Goal: Task Accomplishment & Management: Manage account settings

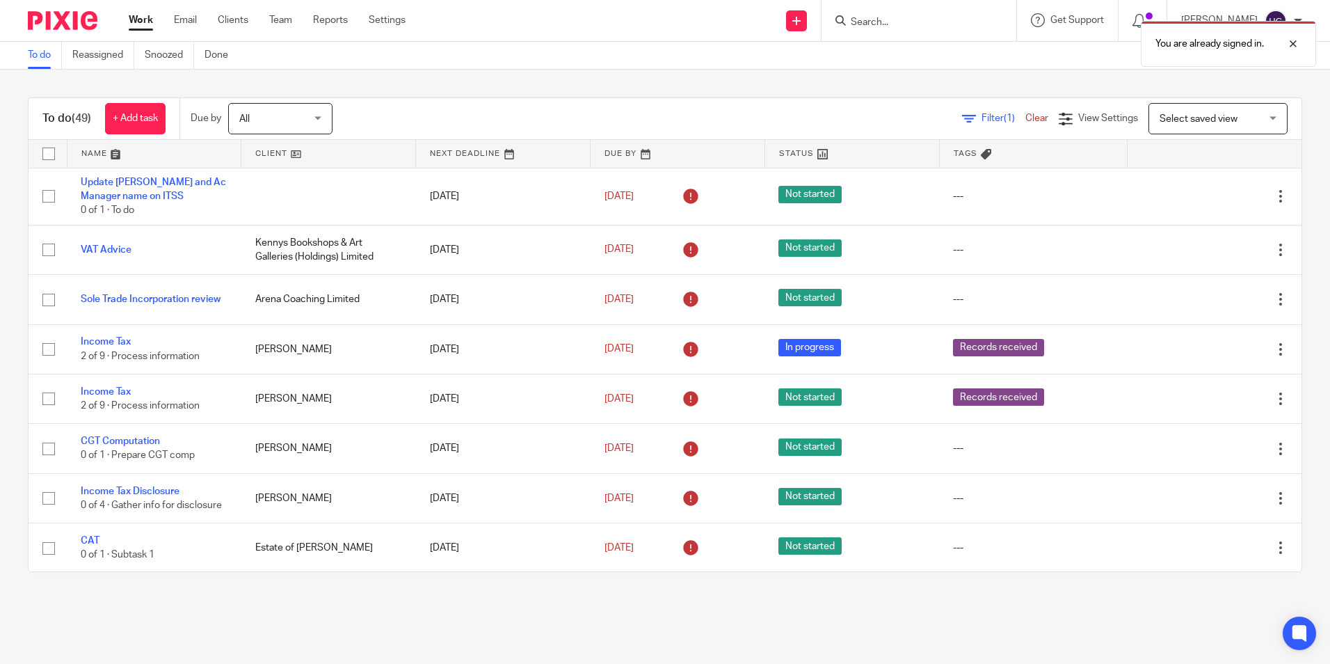
click at [880, 23] on div "You are already signed in." at bounding box center [990, 40] width 651 height 53
click at [920, 10] on div at bounding box center [919, 20] width 195 height 41
click at [917, 19] on input "Search" at bounding box center [912, 23] width 125 height 13
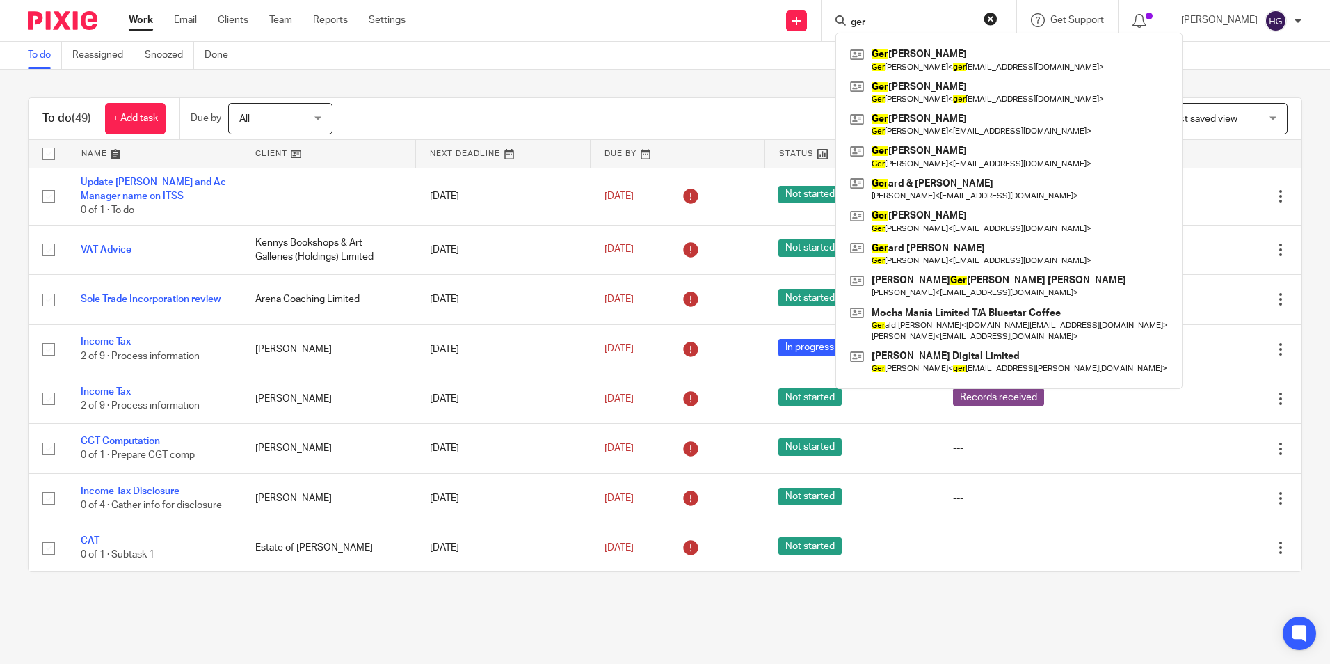
type input "ger"
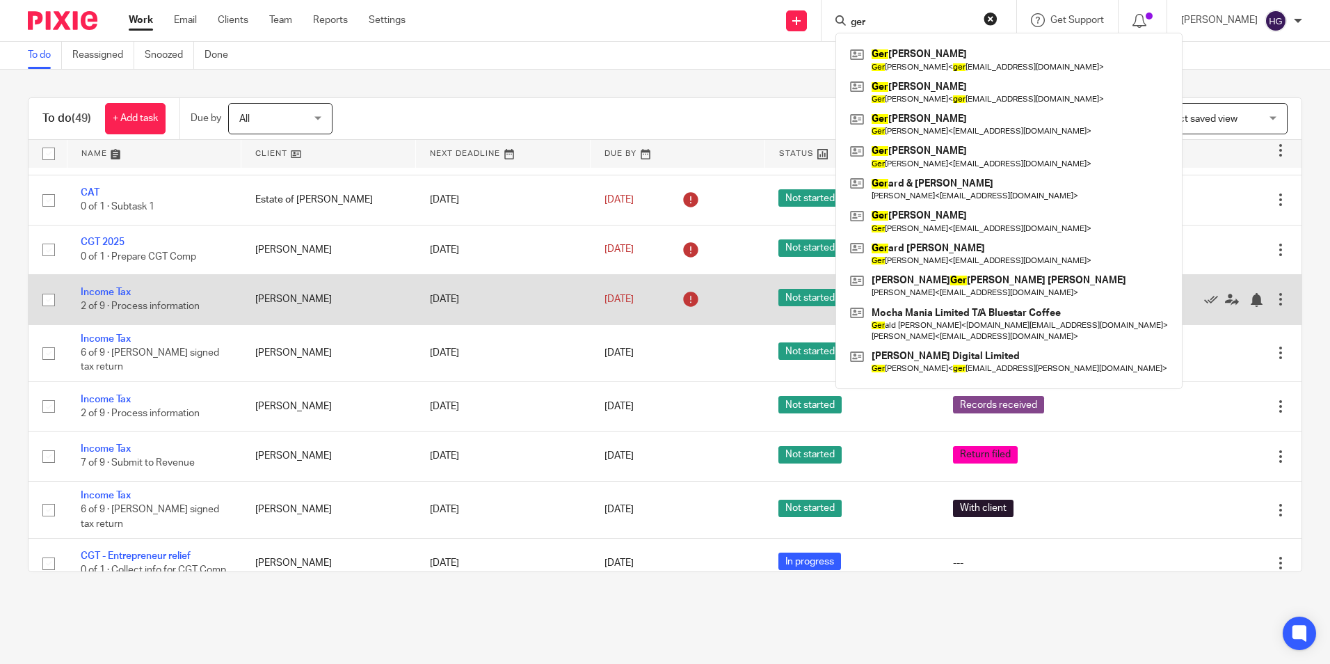
scroll to position [209, 0]
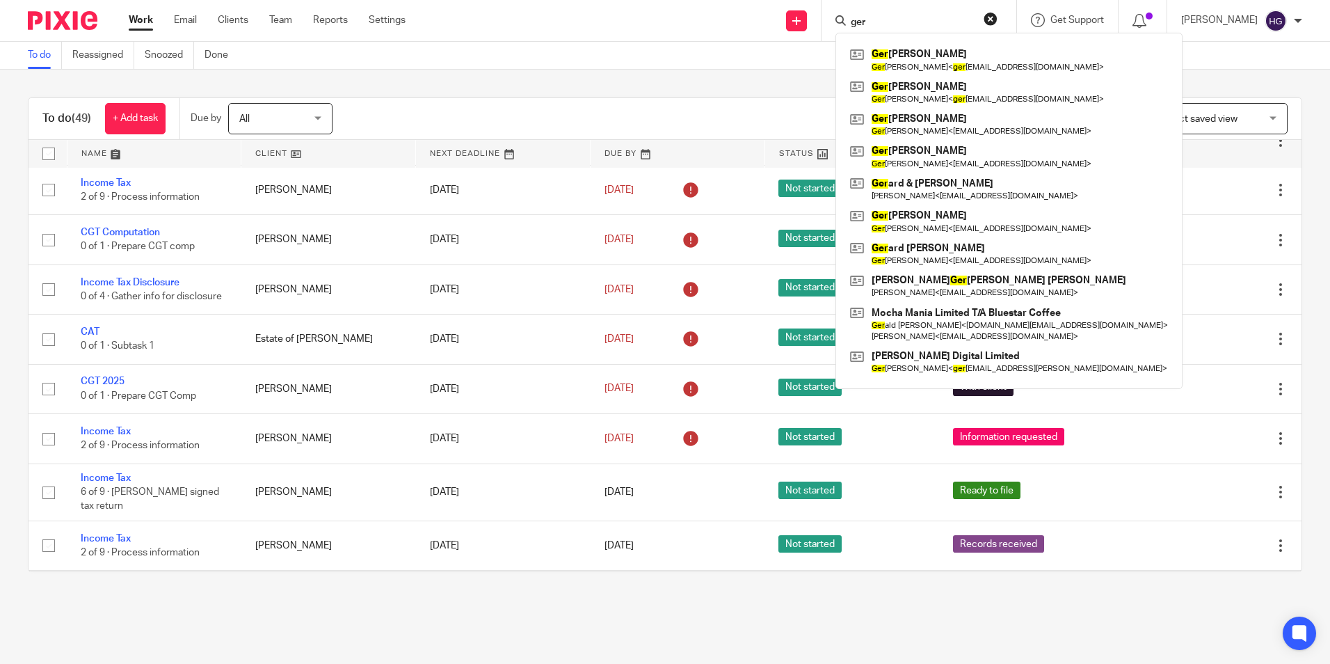
click at [646, 22] on div "Send new email Create task Add client Request signature ger Ger aldine Kronberg…" at bounding box center [879, 20] width 904 height 41
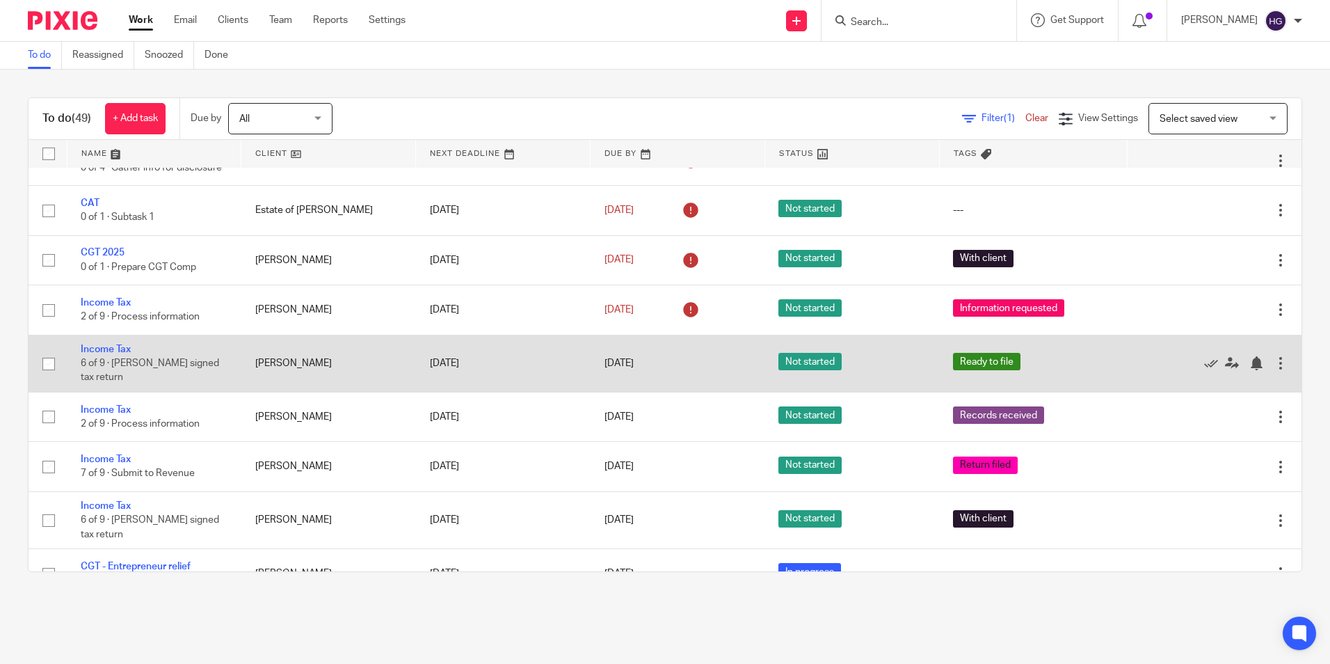
scroll to position [348, 0]
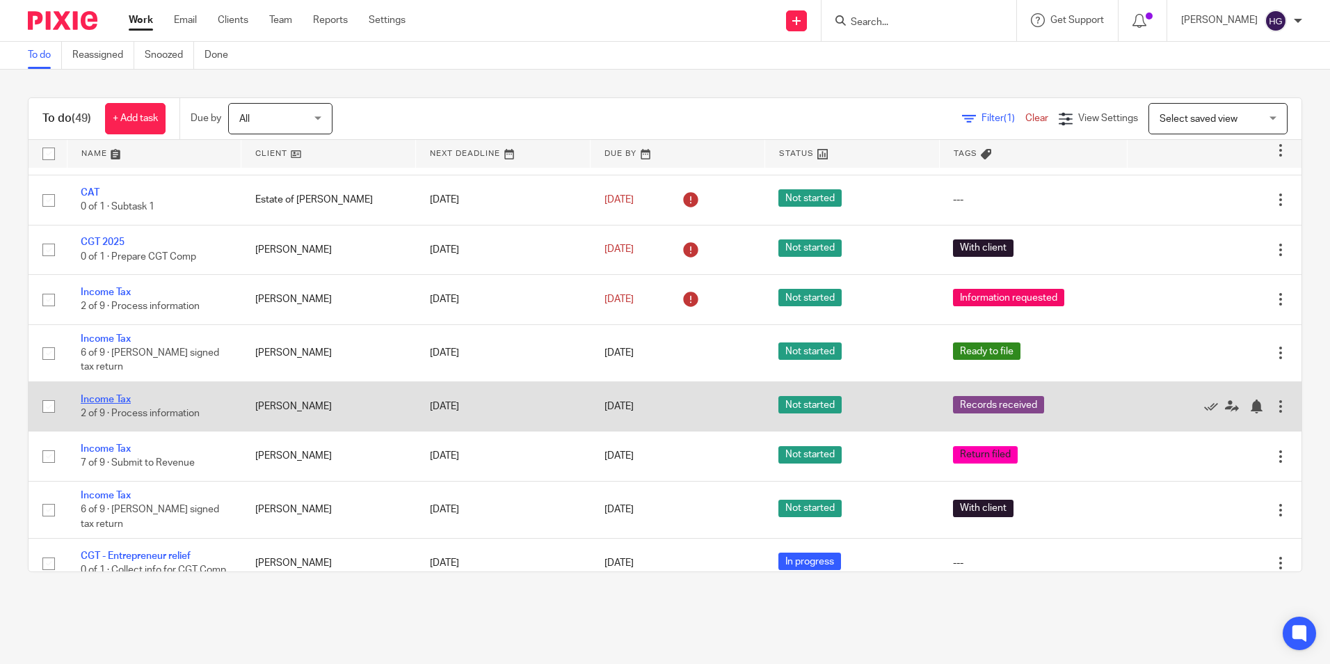
click at [97, 395] on link "Income Tax" at bounding box center [106, 400] width 50 height 10
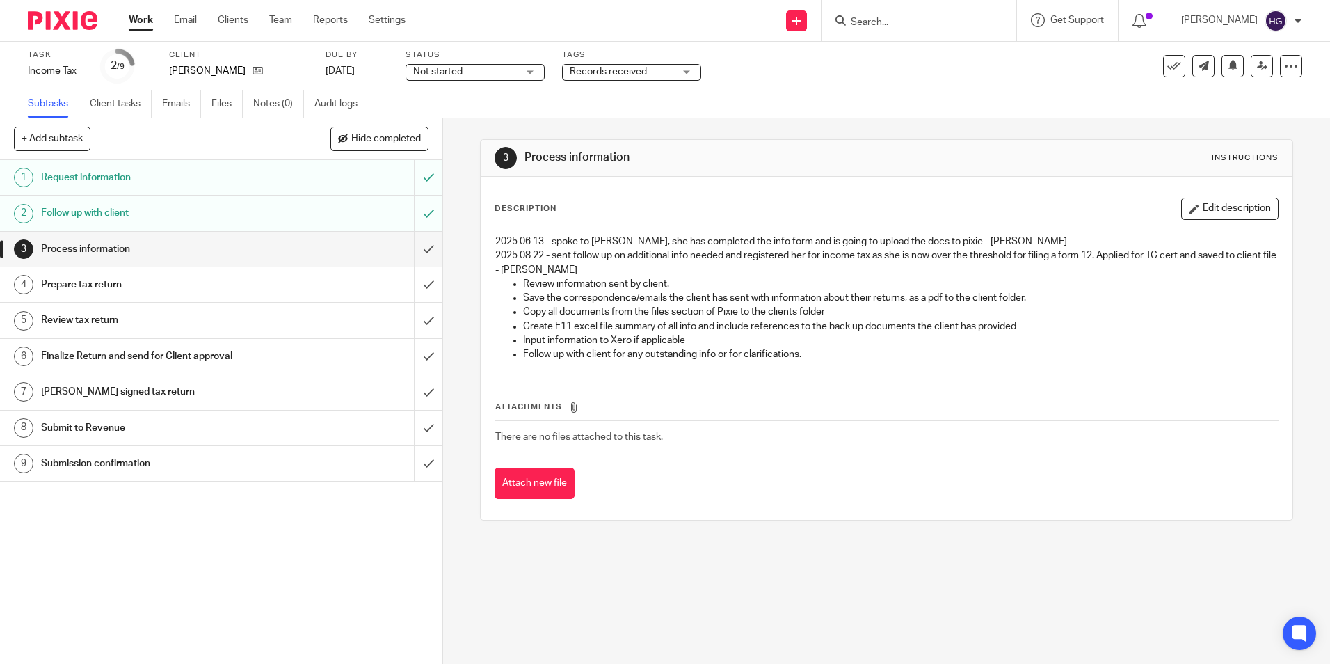
click at [923, 22] on input "Search" at bounding box center [912, 23] width 125 height 13
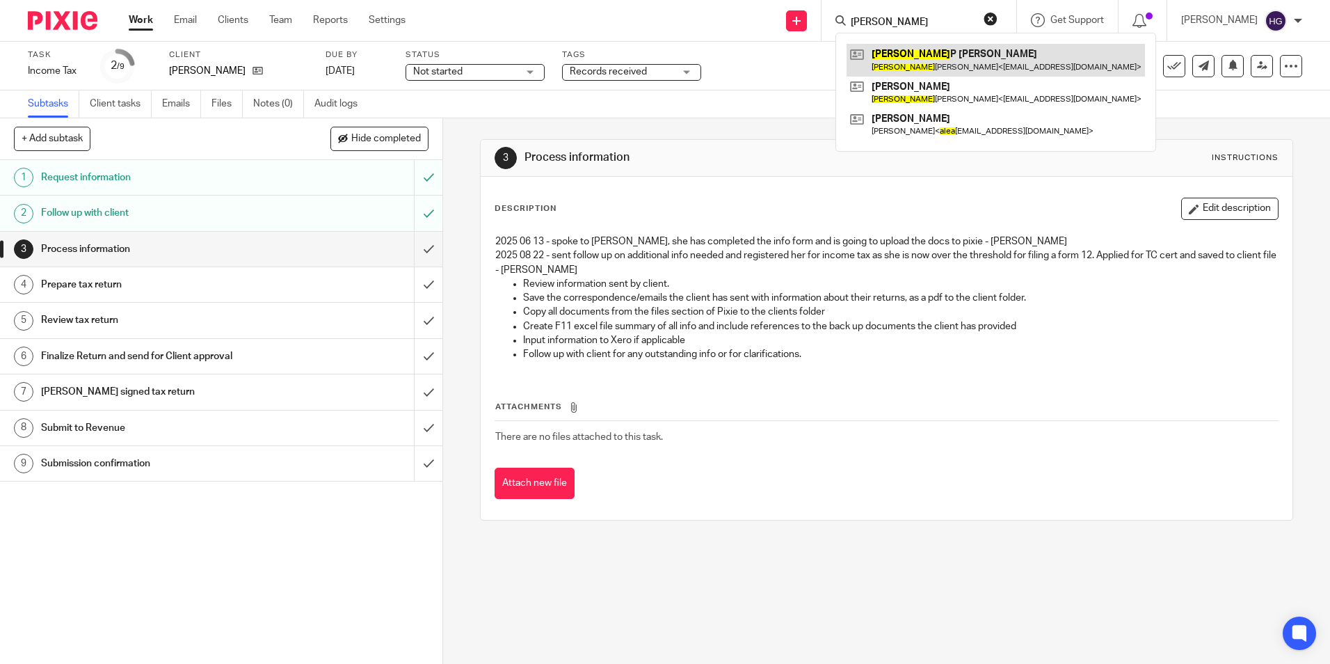
type input "alex"
click at [922, 53] on link at bounding box center [996, 60] width 299 height 32
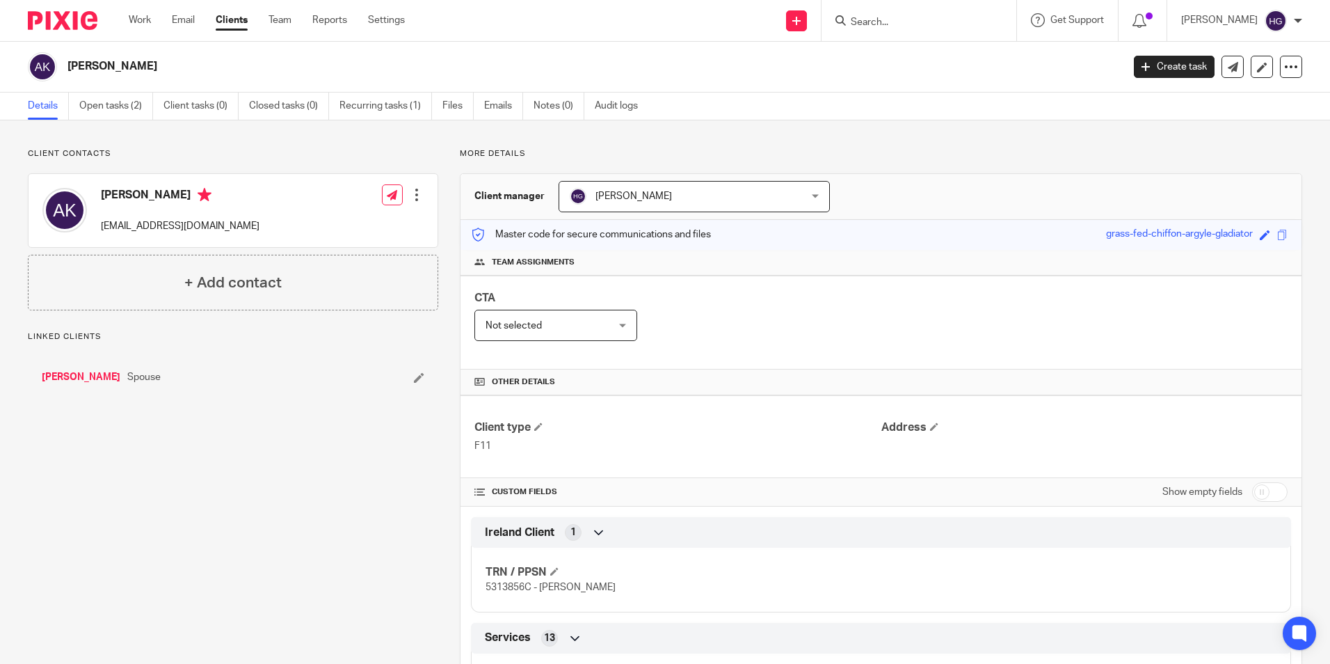
click at [127, 103] on link "Open tasks (2)" at bounding box center [116, 106] width 74 height 27
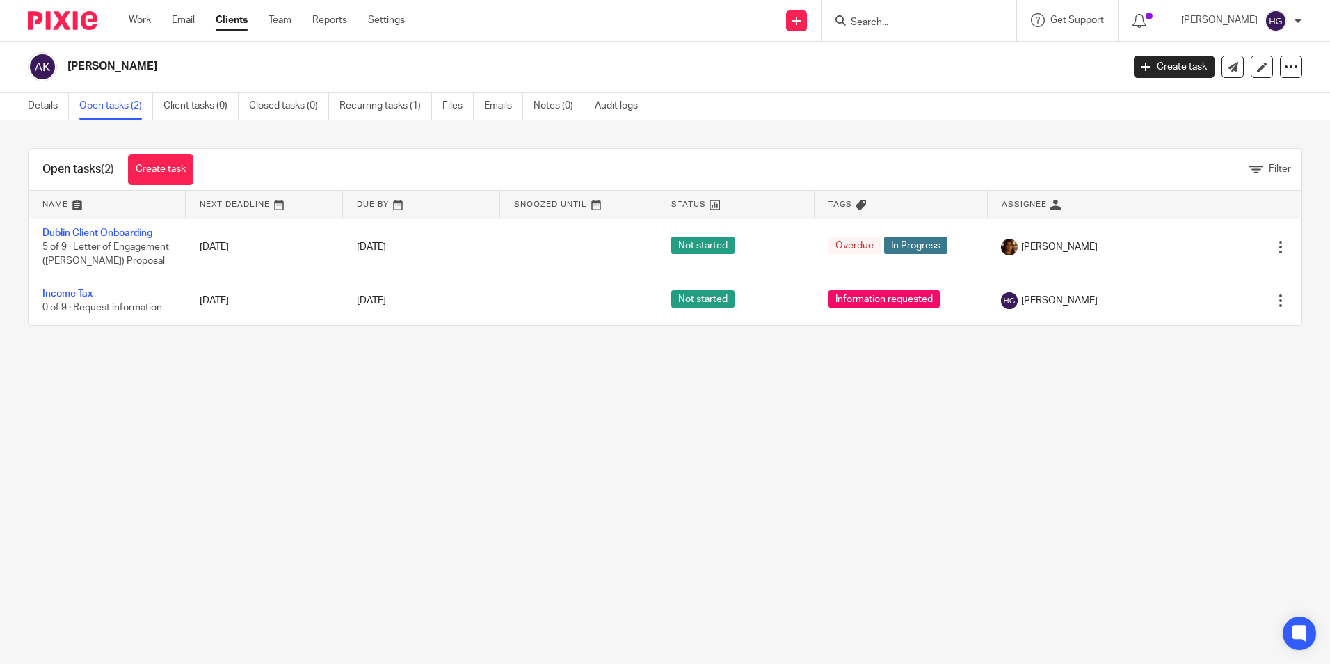
click at [906, 23] on input "Search" at bounding box center [912, 23] width 125 height 13
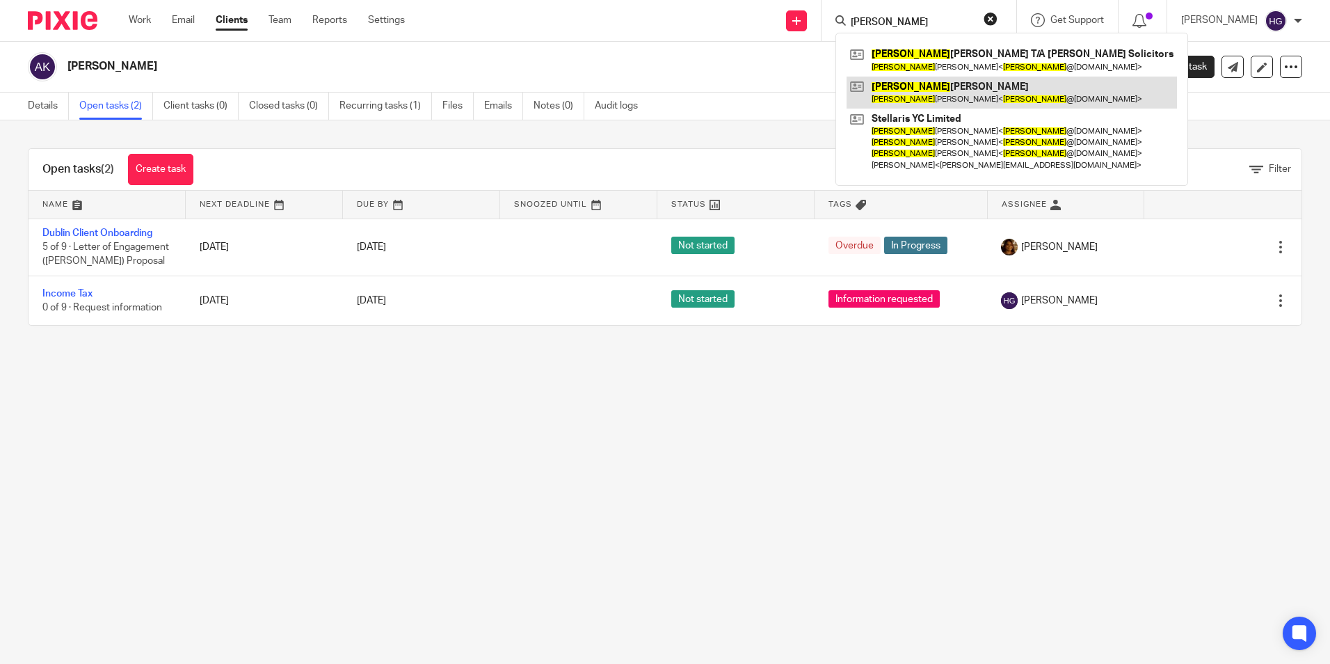
type input "jason"
click at [967, 106] on link at bounding box center [1012, 93] width 331 height 32
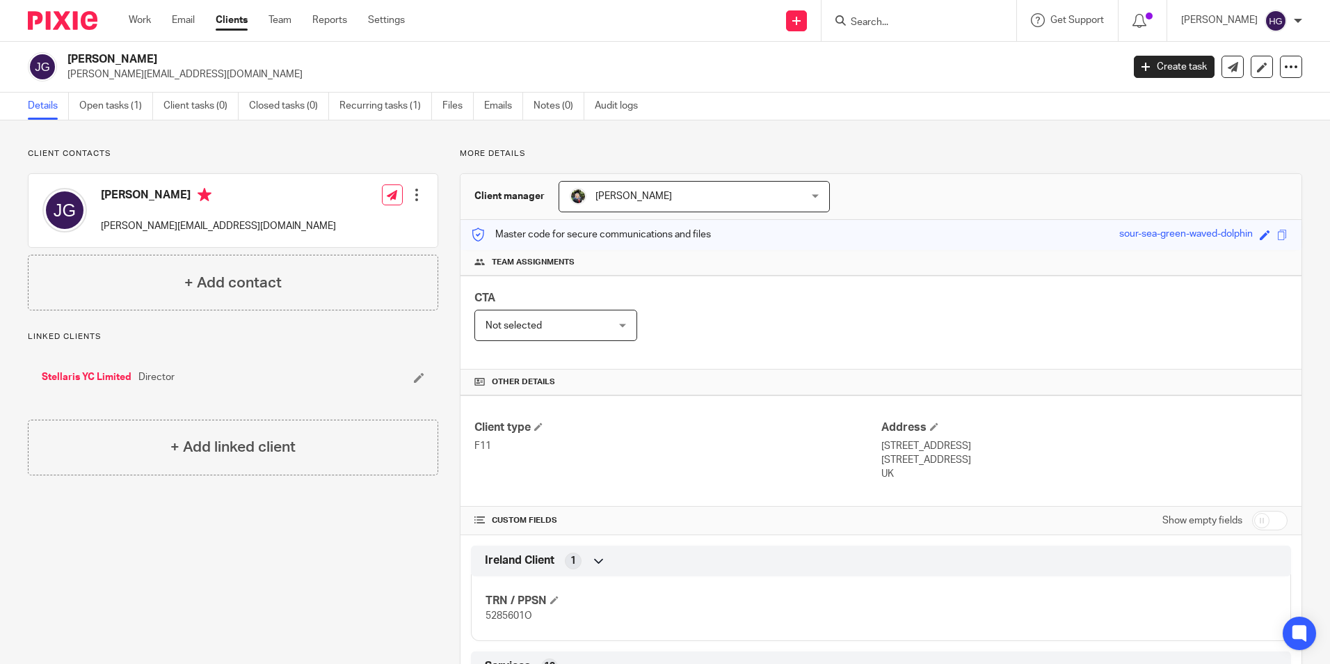
click at [416, 193] on div at bounding box center [417, 195] width 14 height 14
click at [356, 217] on link "Edit contact" at bounding box center [351, 226] width 133 height 20
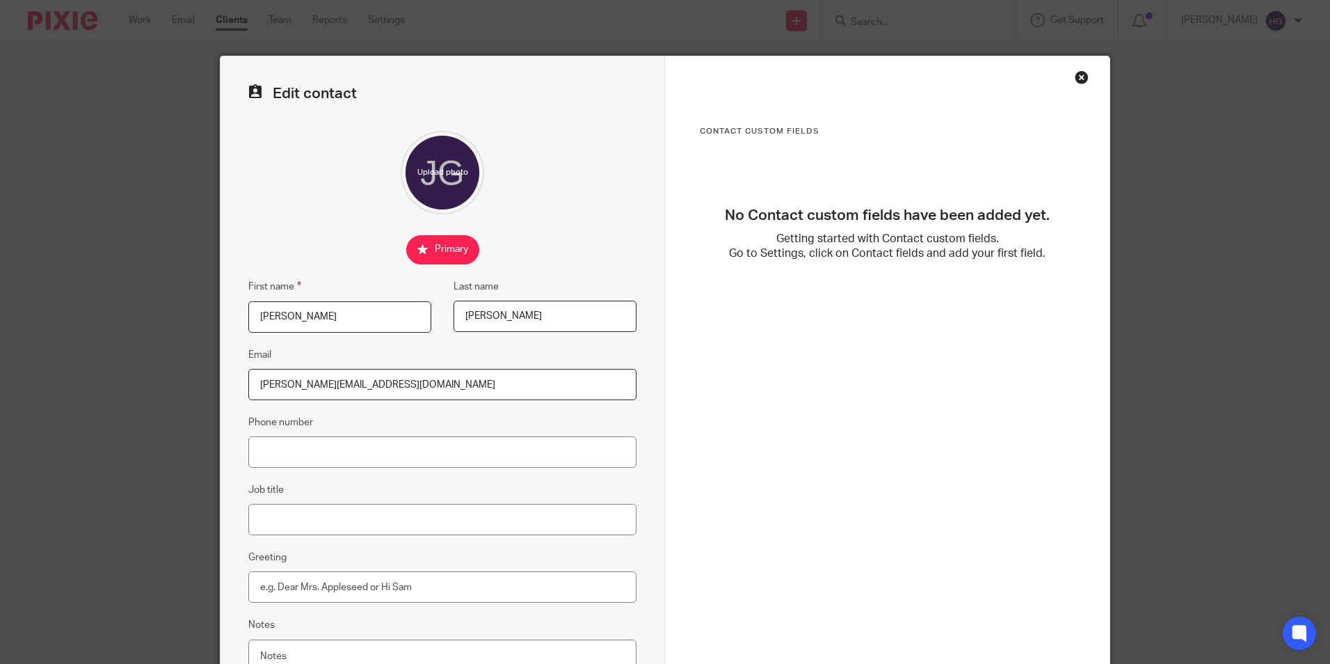
click at [1077, 84] on div "Contact Custom fields No Contact custom fields have been added yet. Getting sta…" at bounding box center [887, 394] width 445 height 676
click at [1081, 76] on div "Close this dialog window" at bounding box center [1082, 77] width 14 height 14
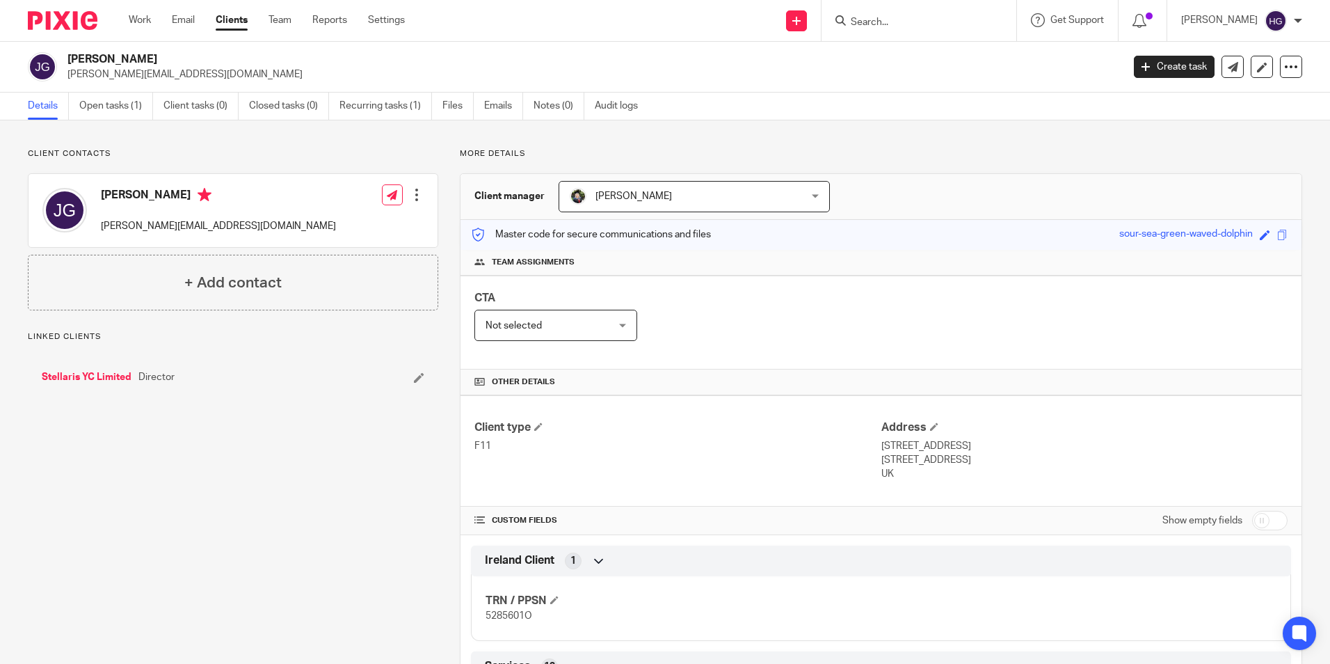
click at [914, 24] on input "Search" at bounding box center [912, 23] width 125 height 13
click at [414, 200] on div at bounding box center [417, 195] width 14 height 14
click at [349, 223] on link "Edit contact" at bounding box center [351, 226] width 133 height 20
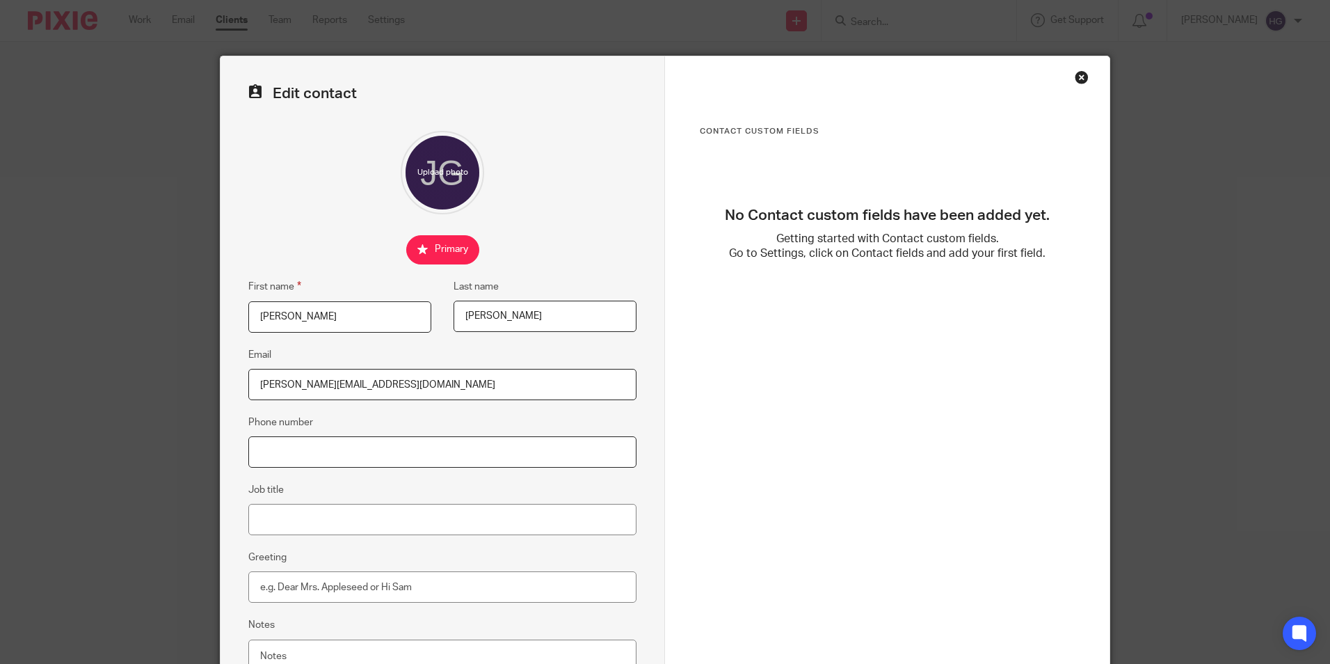
click at [283, 438] on input "Phone number" at bounding box center [442, 451] width 388 height 31
type input "00447714838194"
click at [829, 328] on div "Contact Custom fields No Contact custom fields have been added yet. Getting sta…" at bounding box center [887, 295] width 375 height 338
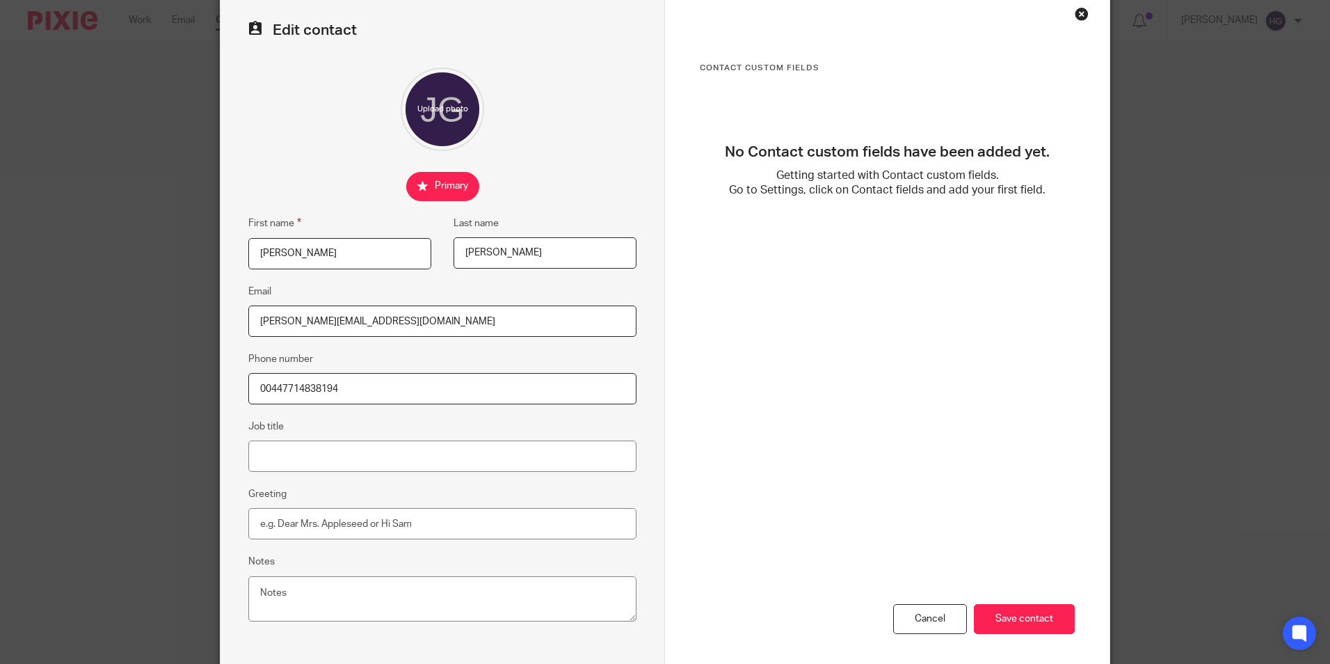
scroll to position [125, 0]
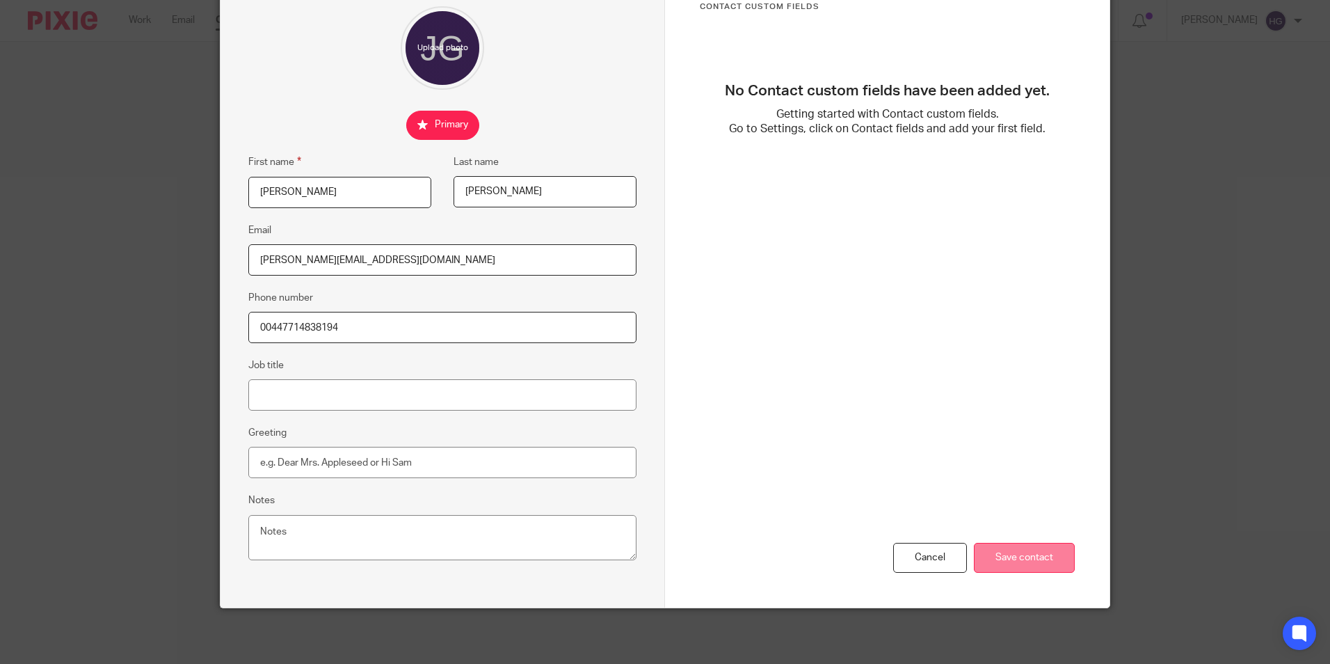
click at [1046, 557] on input "Save contact" at bounding box center [1024, 558] width 101 height 30
click at [1040, 550] on input "Save contact" at bounding box center [1024, 558] width 101 height 30
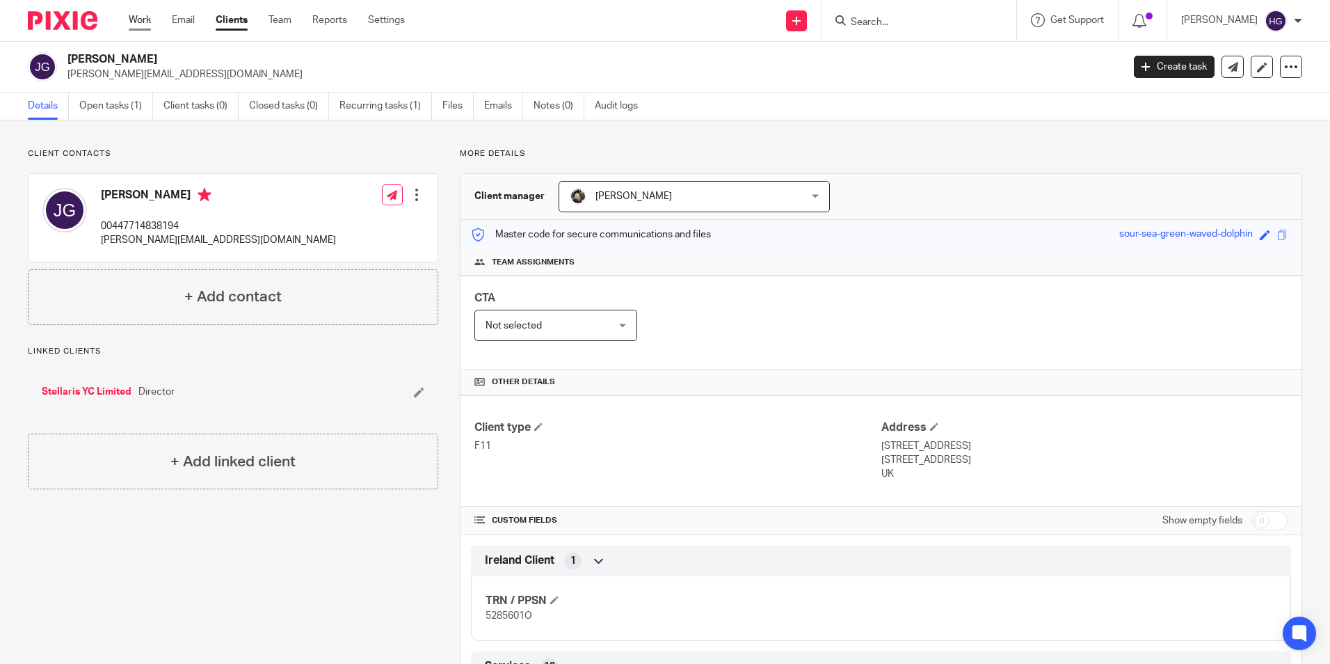
click at [143, 22] on link "Work" at bounding box center [140, 20] width 22 height 14
